Goal: Task Accomplishment & Management: Use online tool/utility

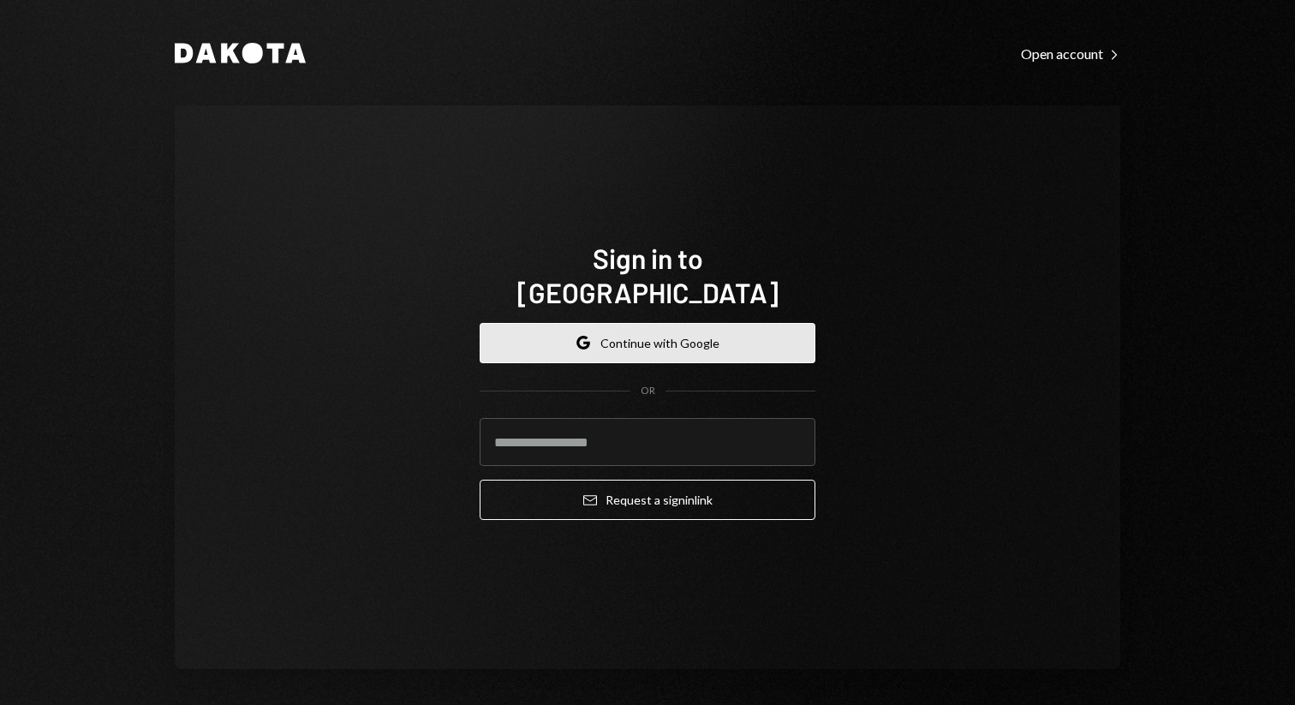
click at [614, 325] on button "Google Continue with Google" at bounding box center [648, 343] width 336 height 40
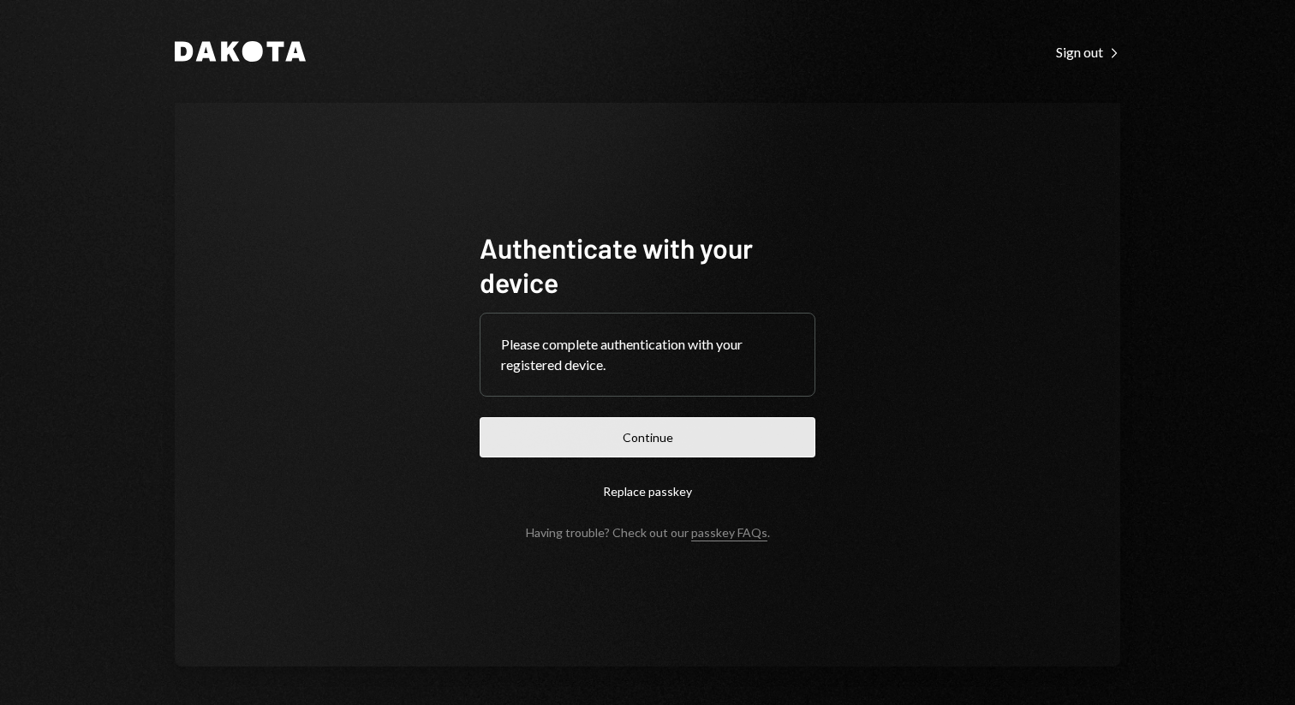
click at [652, 439] on button "Continue" at bounding box center [648, 437] width 336 height 40
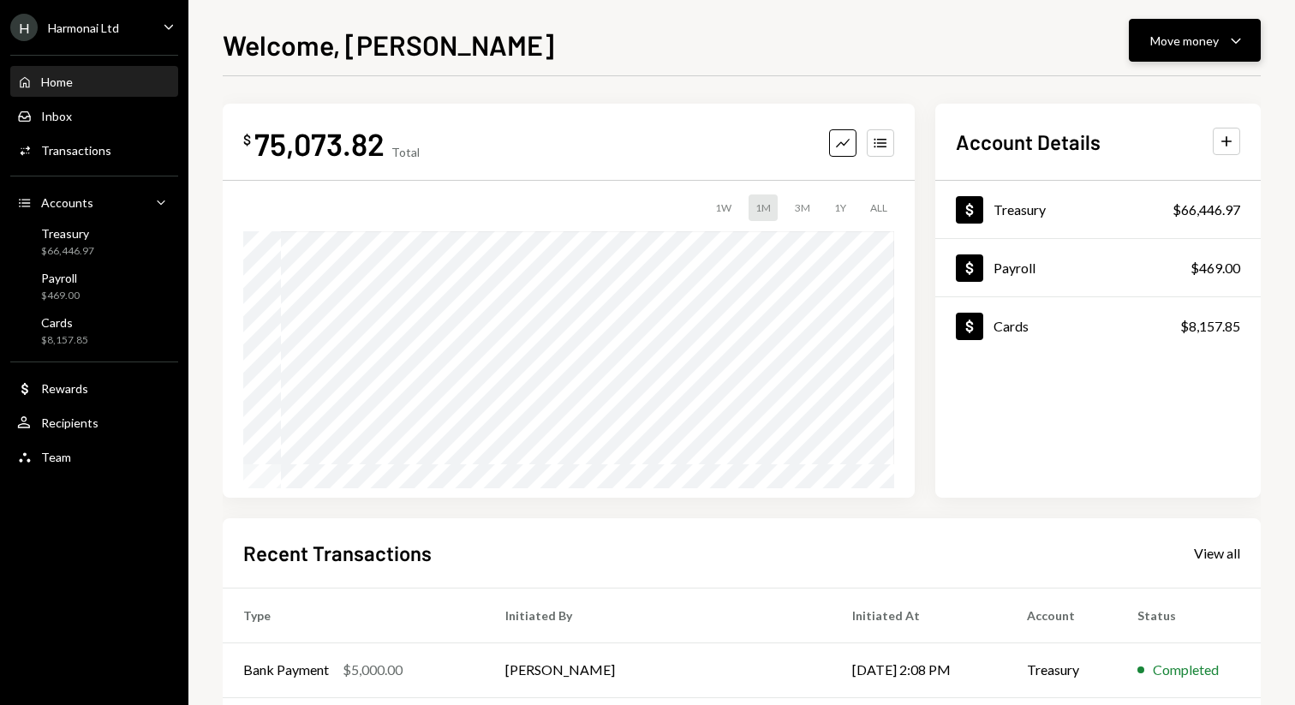
click at [1238, 37] on icon "Caret Down" at bounding box center [1236, 40] width 21 height 21
click at [1131, 91] on div "Send" at bounding box center [1181, 92] width 125 height 18
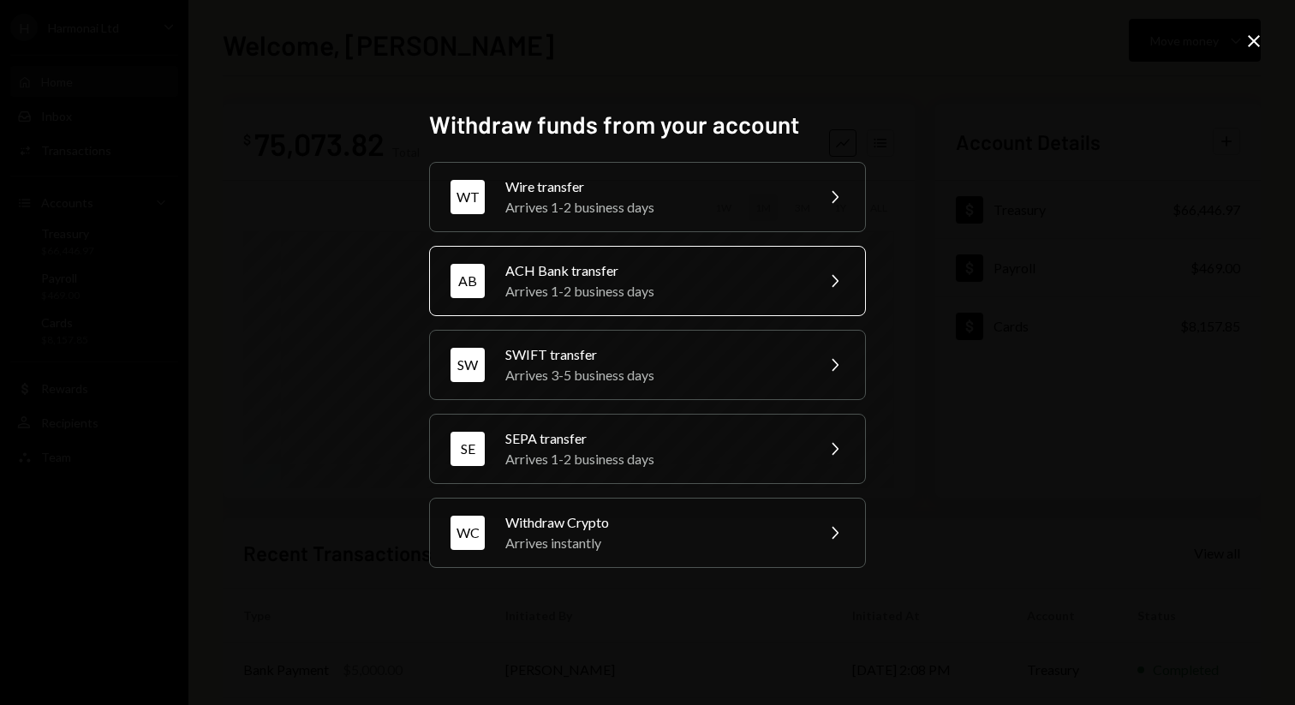
click at [727, 287] on div "Arrives 1-2 business days" at bounding box center [654, 291] width 298 height 21
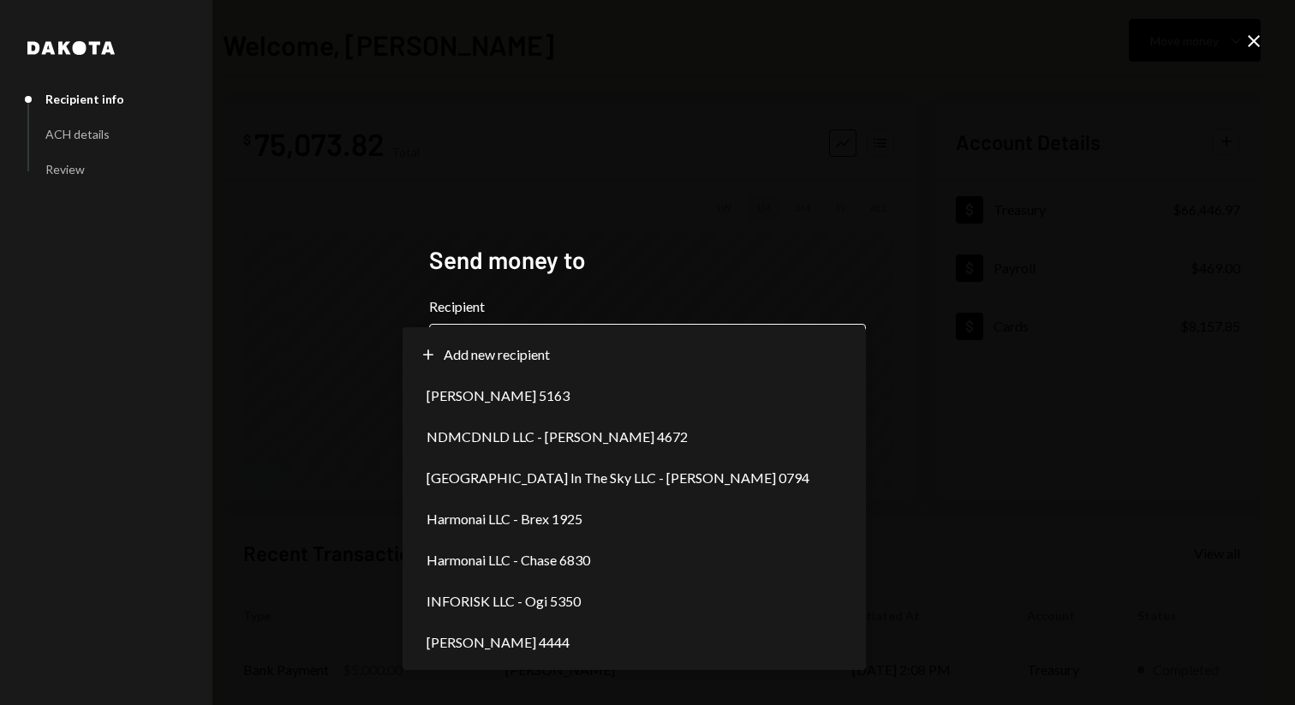
click at [746, 357] on body "**********" at bounding box center [647, 352] width 1295 height 705
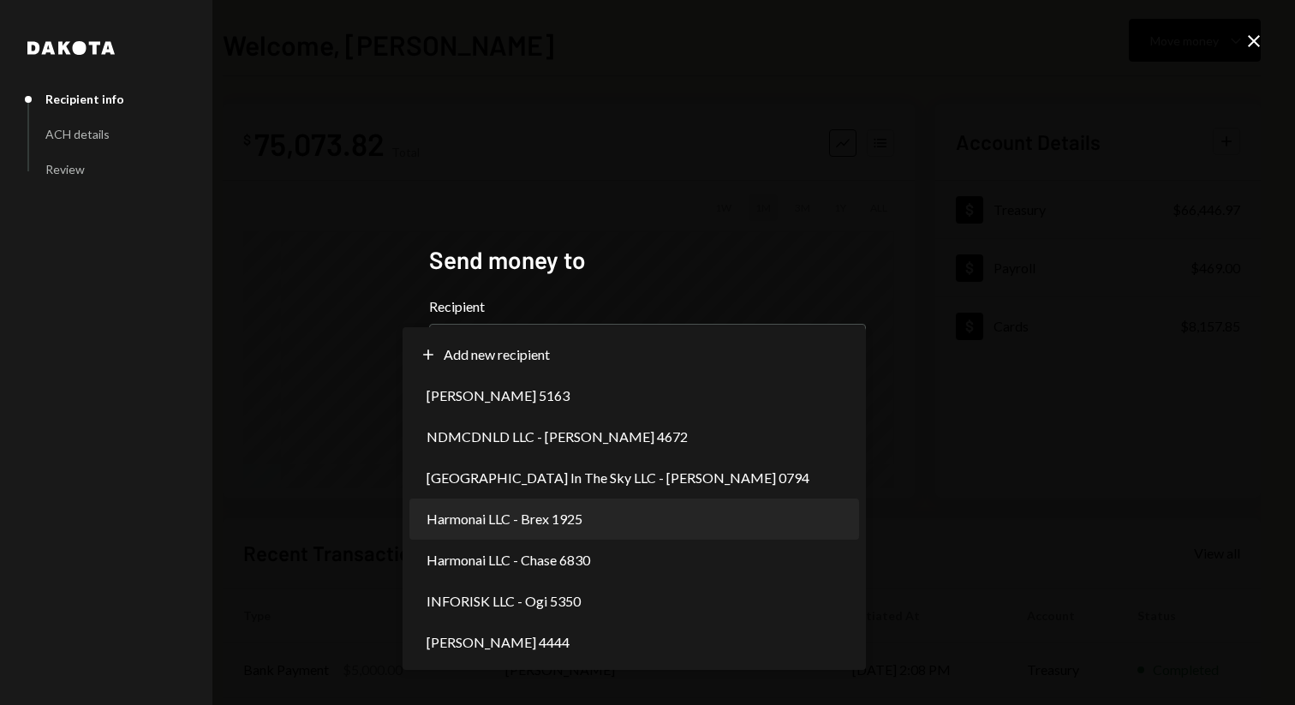
select select "**********"
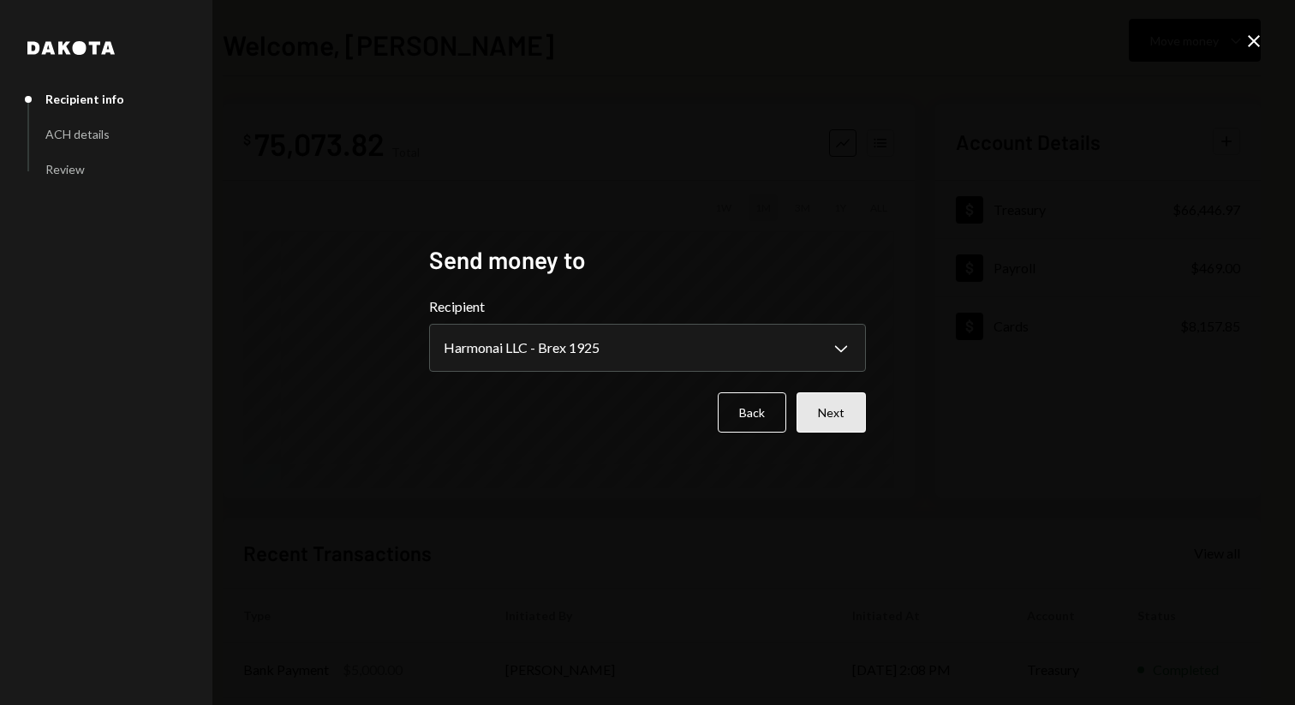
click at [838, 415] on button "Next" at bounding box center [830, 412] width 69 height 40
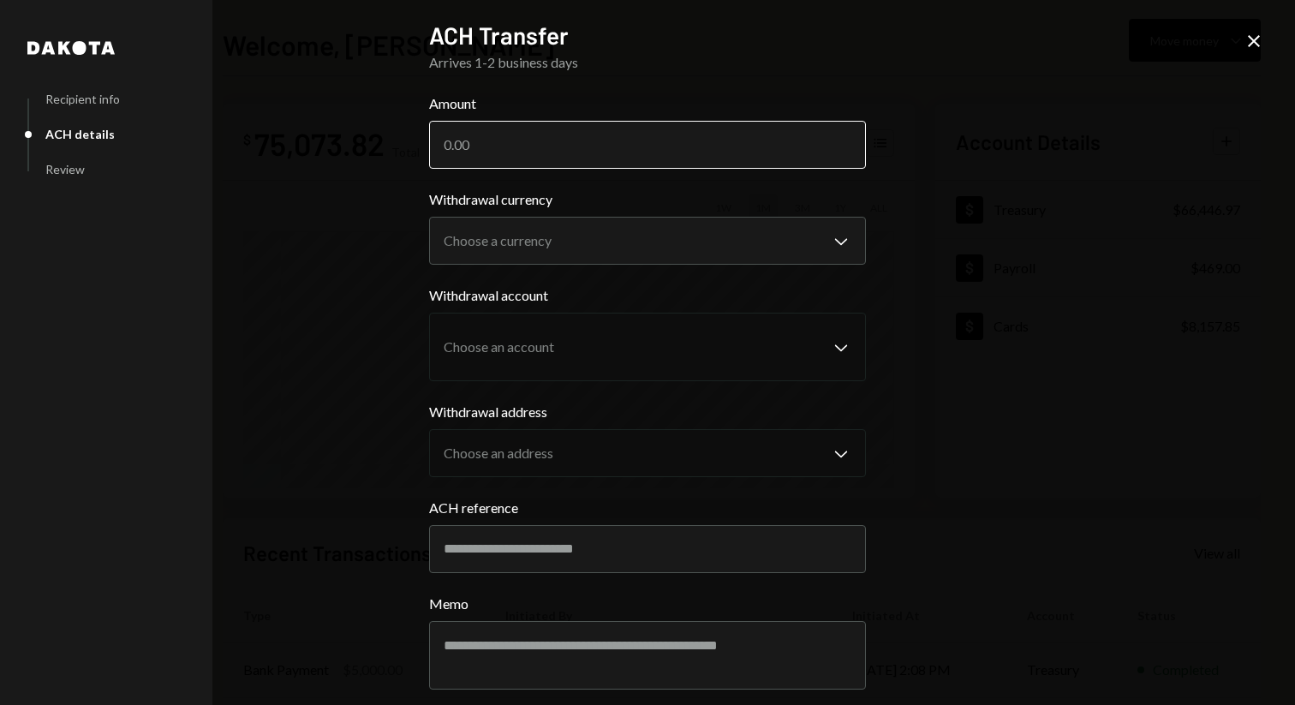
click at [549, 136] on input "Amount" at bounding box center [647, 145] width 437 height 48
type input "4000"
click at [820, 234] on body "**********" at bounding box center [647, 352] width 1295 height 705
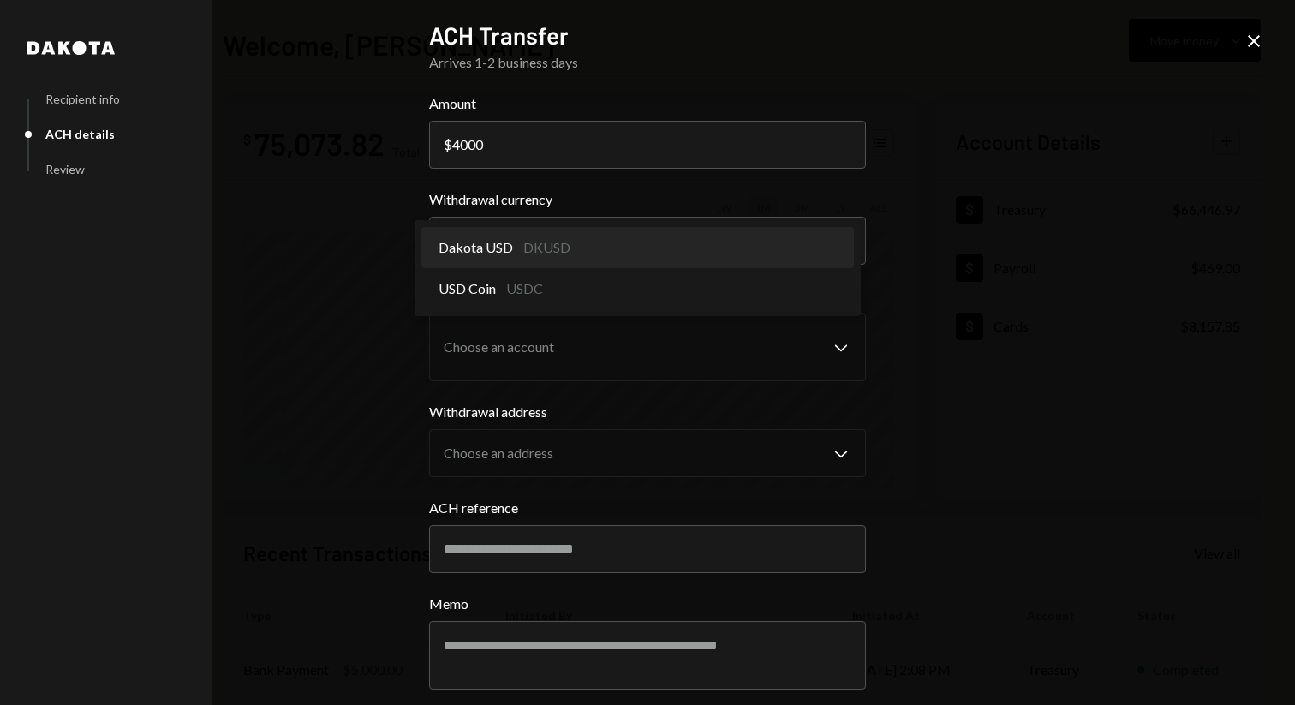
select select "*****"
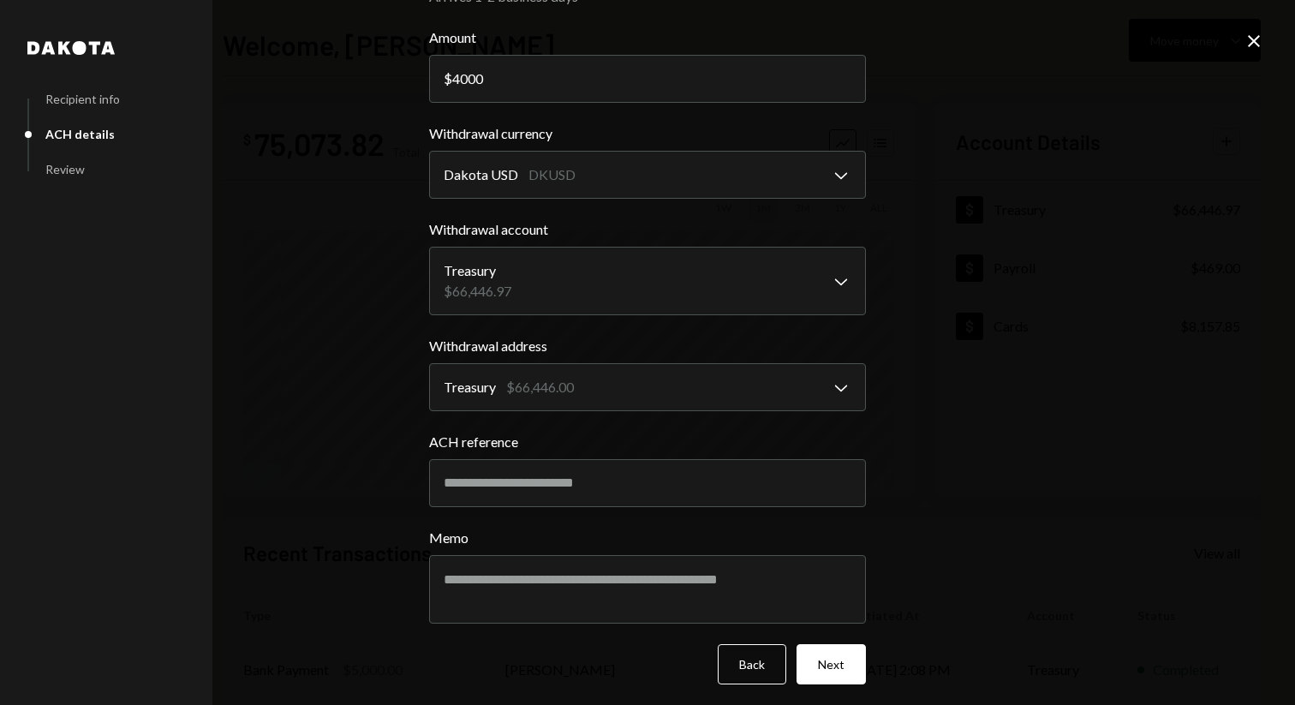
scroll to position [72, 0]
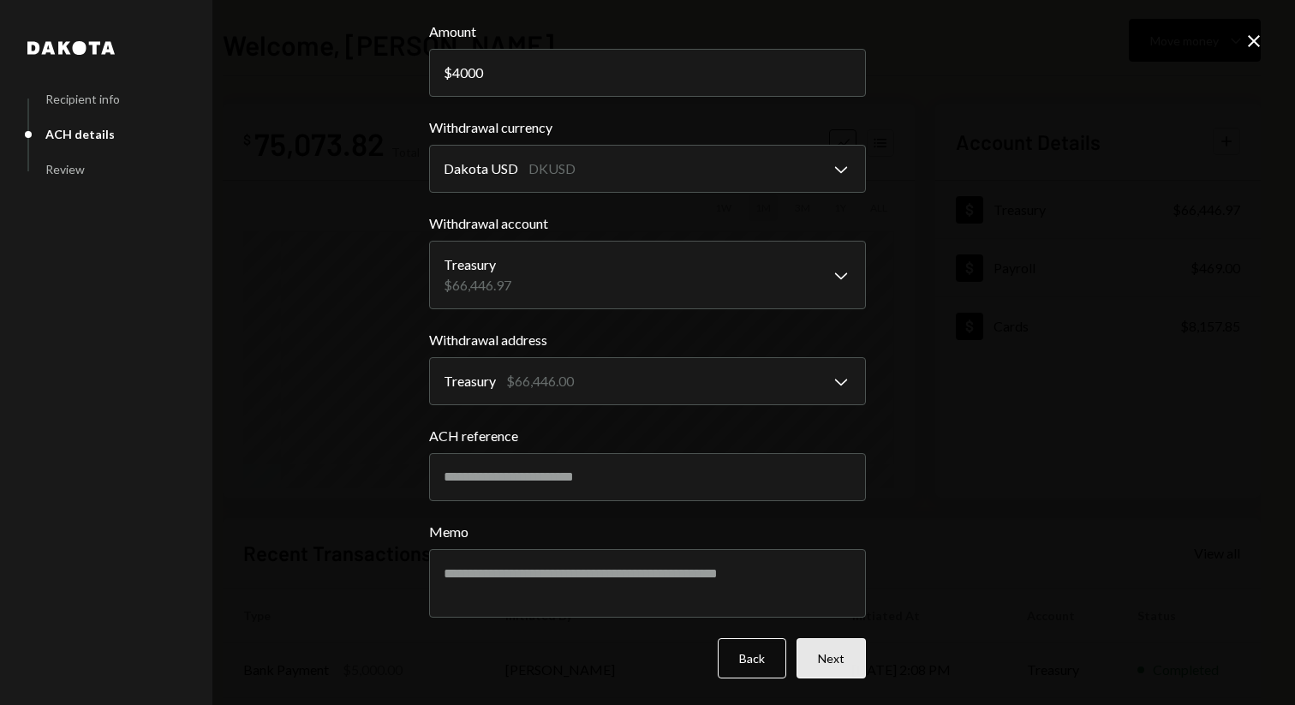
click at [828, 668] on button "Next" at bounding box center [830, 658] width 69 height 40
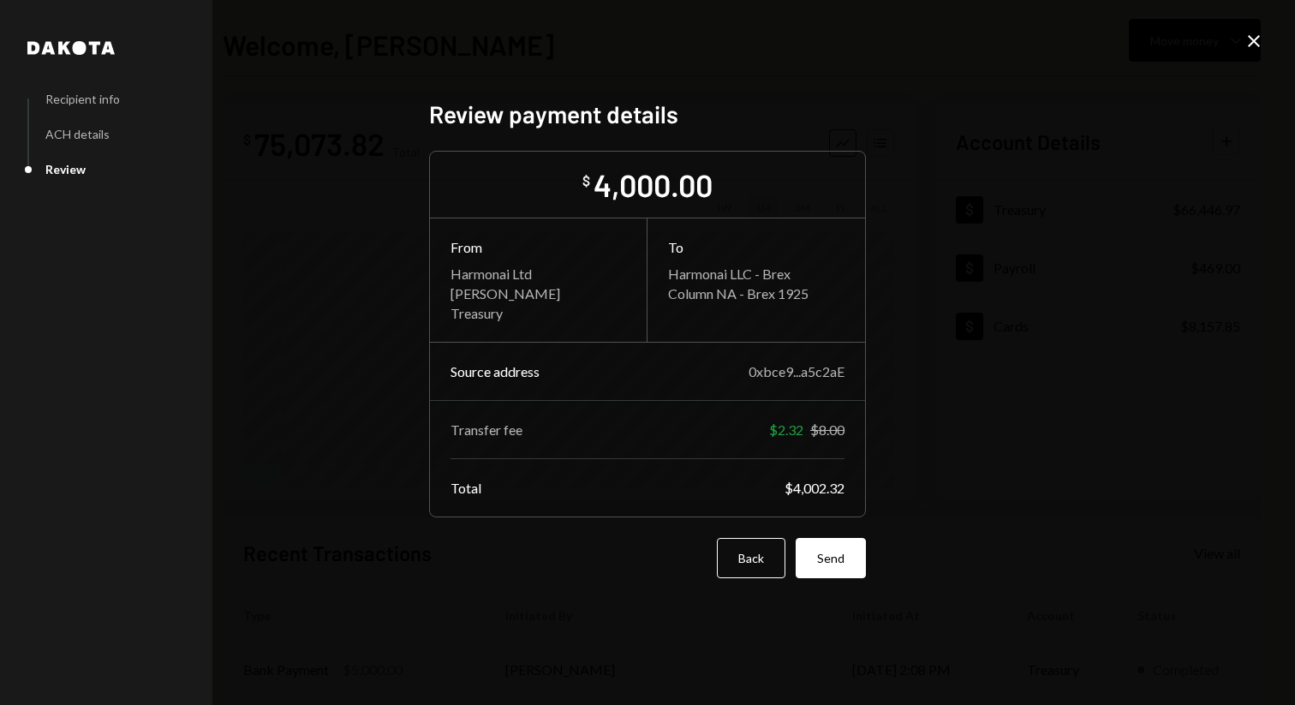
scroll to position [0, 0]
click at [836, 566] on button "Send" at bounding box center [831, 558] width 70 height 40
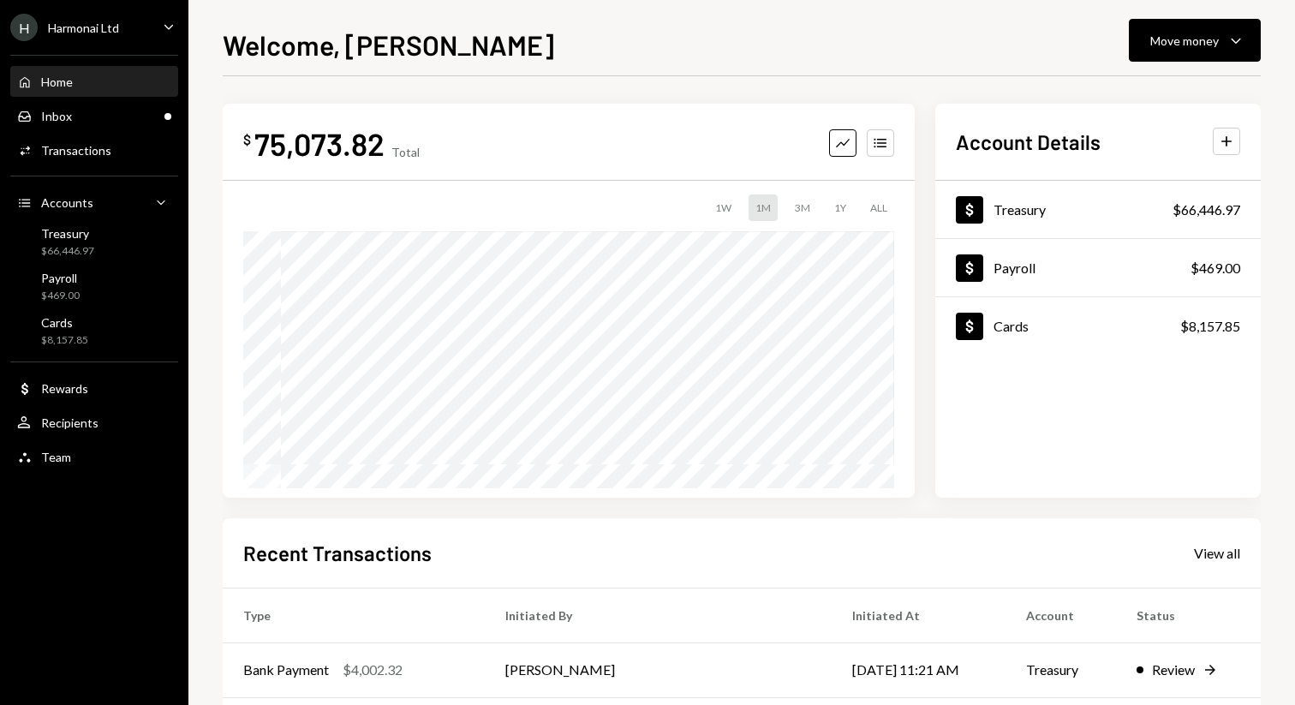
click at [1084, 43] on div "Welcome, [PERSON_NAME] Move money Caret Down" at bounding box center [742, 43] width 1038 height 38
click at [1189, 44] on div "Move money" at bounding box center [1184, 41] width 69 height 18
click at [1032, 51] on div "Welcome, [PERSON_NAME] Move money Caret Down" at bounding box center [742, 43] width 1038 height 38
click at [123, 30] on div "H Harmonai Ltd Caret Down" at bounding box center [94, 27] width 188 height 27
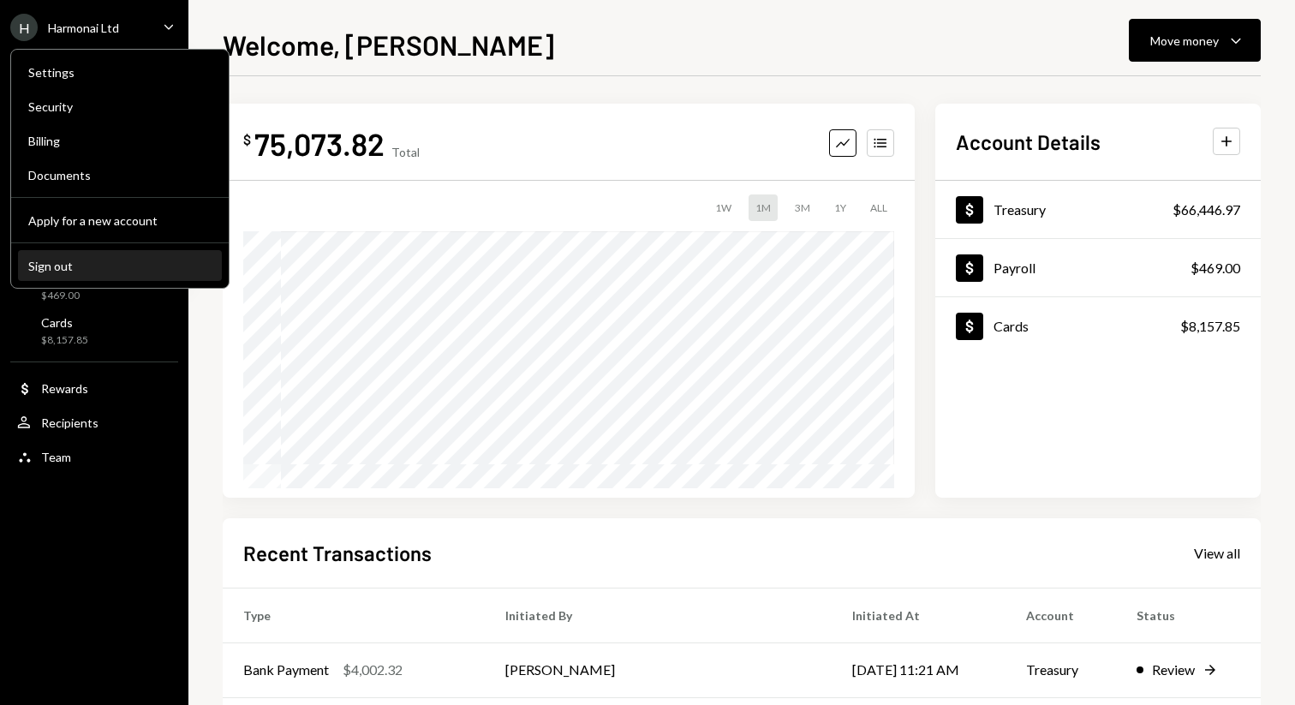
click at [75, 259] on div "Sign out" at bounding box center [119, 266] width 183 height 15
